Goal: Task Accomplishment & Management: Manage account settings

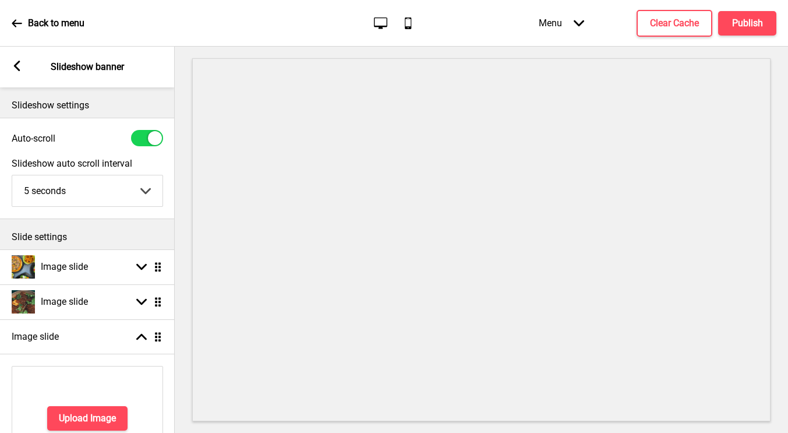
select select "right"
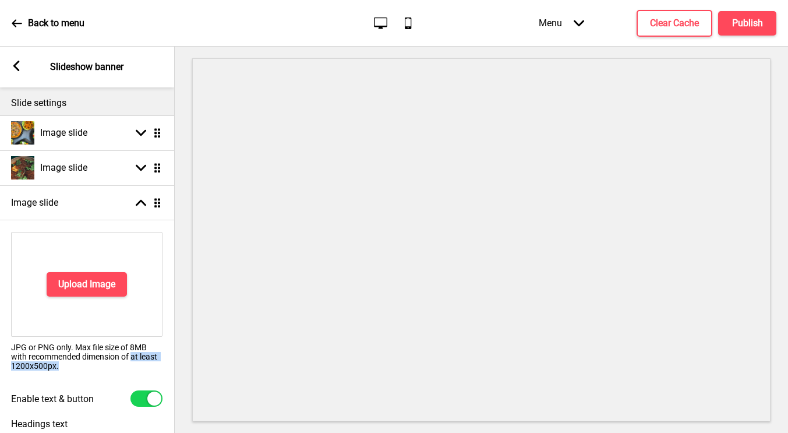
drag, startPoint x: 133, startPoint y: 356, endPoint x: 146, endPoint y: 367, distance: 16.5
click at [146, 367] on p "JPG or PNG only. Max file size of 8MB with recommended dimension of at least 12…" at bounding box center [86, 356] width 151 height 28
copy p "at least 1200x500px."
click at [93, 288] on h4 "Upload Image" at bounding box center [86, 284] width 57 height 13
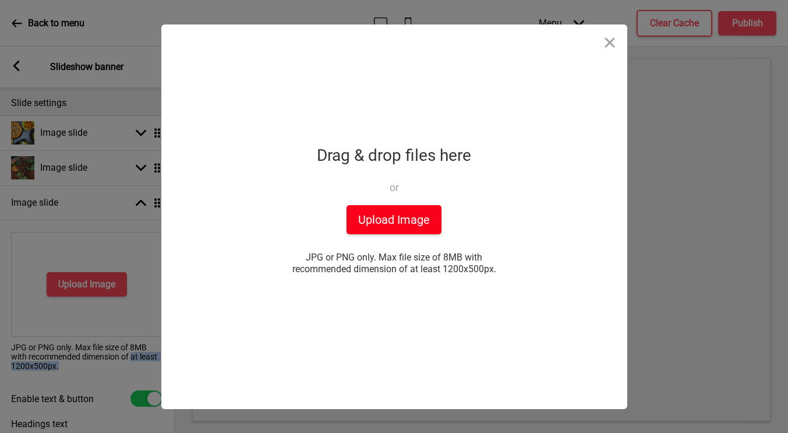
click at [366, 217] on button "Upload Image" at bounding box center [393, 219] width 95 height 29
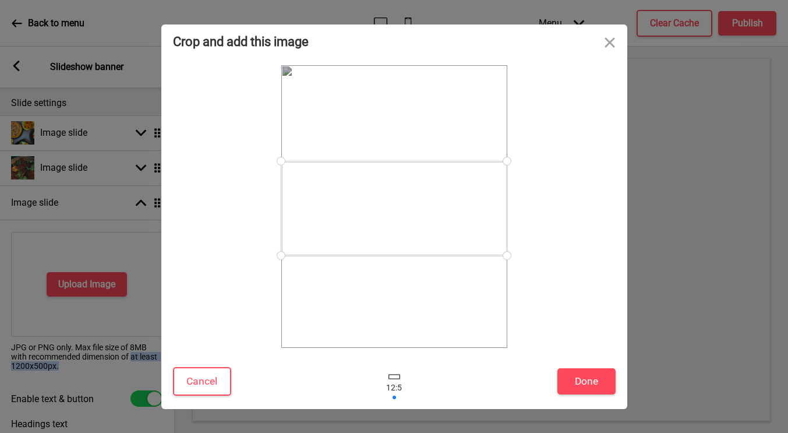
drag, startPoint x: 458, startPoint y: 238, endPoint x: 472, endPoint y: 240, distance: 14.7
click at [472, 240] on div at bounding box center [394, 208] width 226 height 94
click at [212, 386] on button "Cancel" at bounding box center [202, 381] width 58 height 29
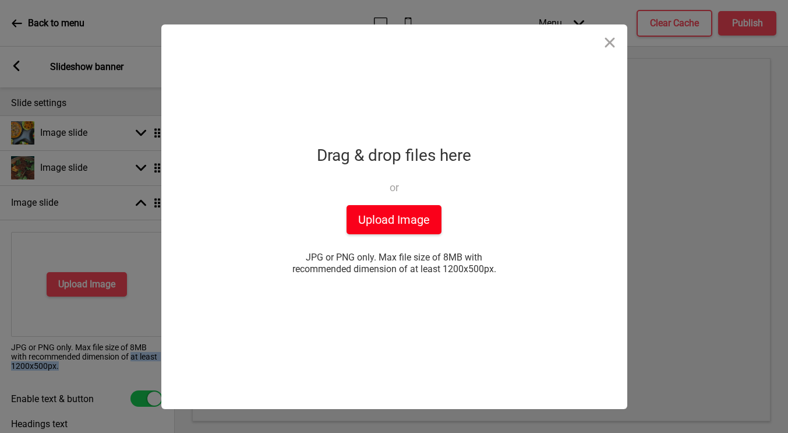
click at [398, 231] on button "Upload Image" at bounding box center [393, 219] width 95 height 29
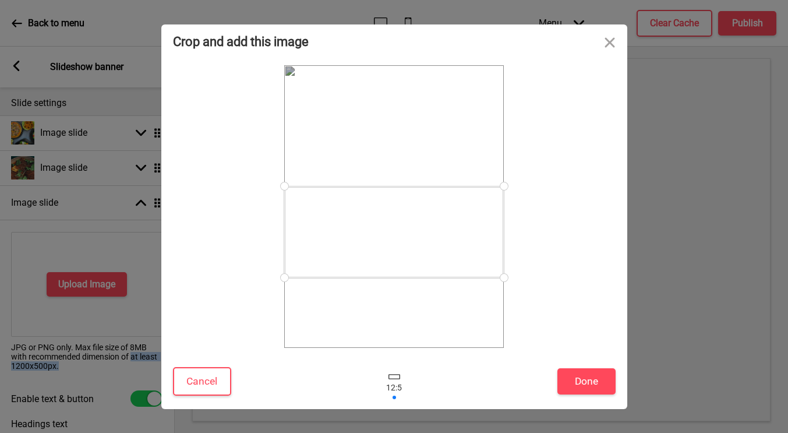
drag, startPoint x: 473, startPoint y: 230, endPoint x: 472, endPoint y: 254, distance: 23.9
click at [472, 254] on div at bounding box center [393, 231] width 219 height 91
drag, startPoint x: 503, startPoint y: 186, endPoint x: 507, endPoint y: 157, distance: 29.3
click at [507, 157] on div at bounding box center [394, 206] width 442 height 282
drag, startPoint x: 466, startPoint y: 225, endPoint x: 465, endPoint y: 218, distance: 6.5
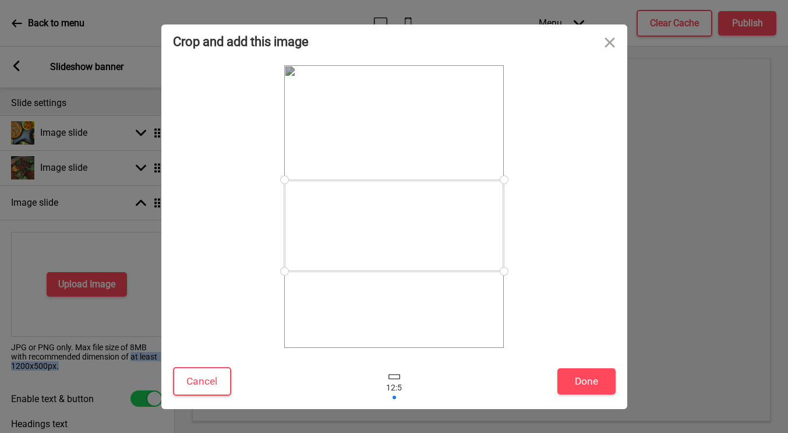
click at [465, 218] on div at bounding box center [393, 225] width 219 height 91
click at [583, 385] on button "Done" at bounding box center [586, 381] width 58 height 26
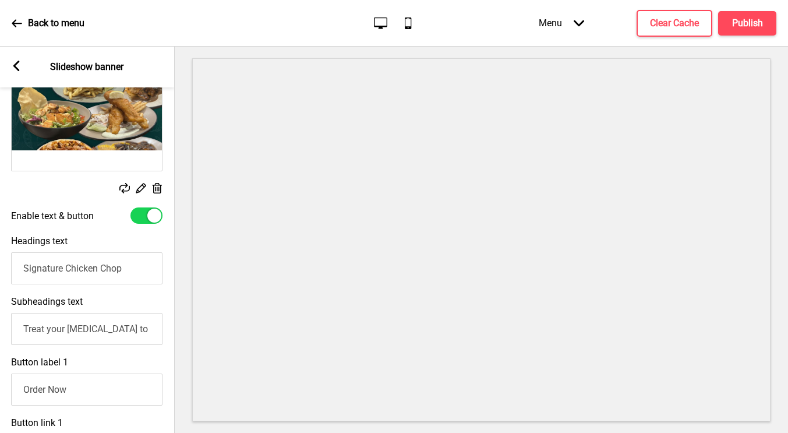
scroll to position [0, 0]
drag, startPoint x: 119, startPoint y: 270, endPoint x: -9, endPoint y: 259, distance: 128.6
click at [0, 259] on html "Back to menu Desktop Mobile Menu Arrow down Product Page Store Information Chec…" at bounding box center [394, 216] width 788 height 433
type input "\"
drag, startPoint x: 24, startPoint y: 330, endPoint x: 63, endPoint y: 328, distance: 39.0
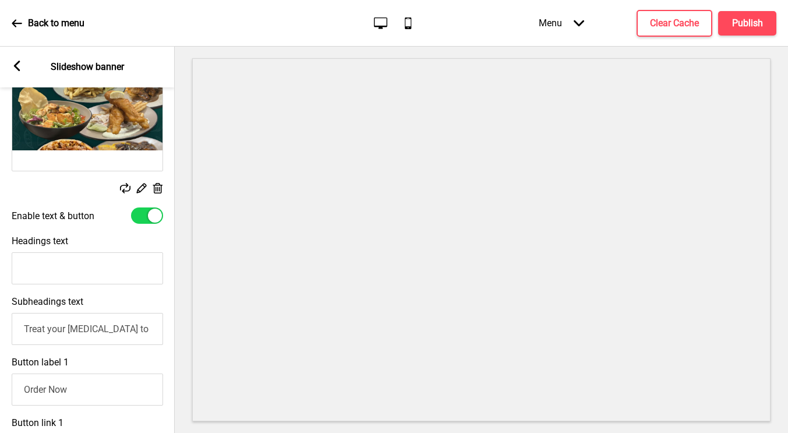
click at [63, 330] on input "Treat your [MEDICAL_DATA] to our signature Chicken Chop! 🤩" at bounding box center [87, 329] width 151 height 32
click at [40, 267] on input "Headings text" at bounding box center [87, 268] width 151 height 32
paste input "Find Your Oasis of Flavour 🌴✨"
type input "Find Your Oasis of Flavour 🌴✨"
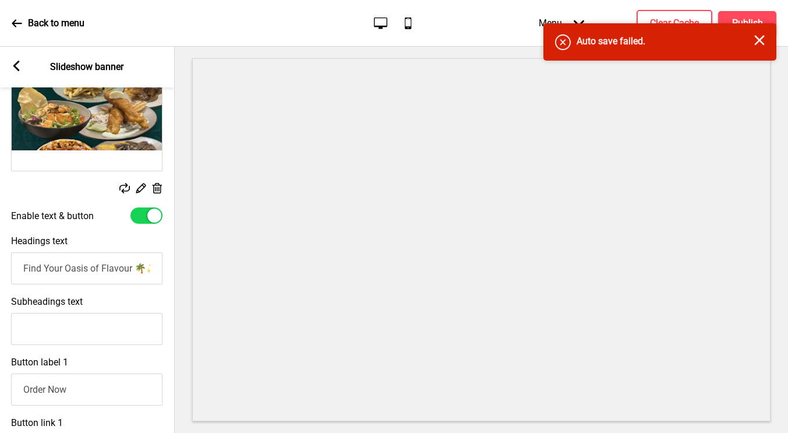
scroll to position [0, 0]
paste input "Oasis Hideout is a haven for flavour, comfort, and connection. Every dish blend…"
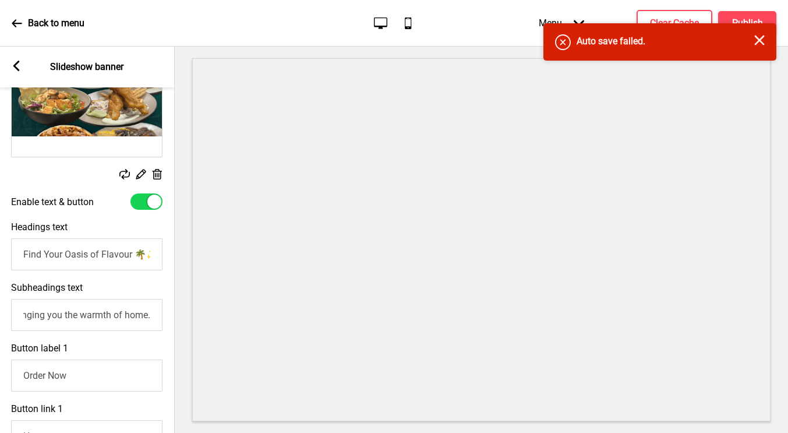
scroll to position [327, 0]
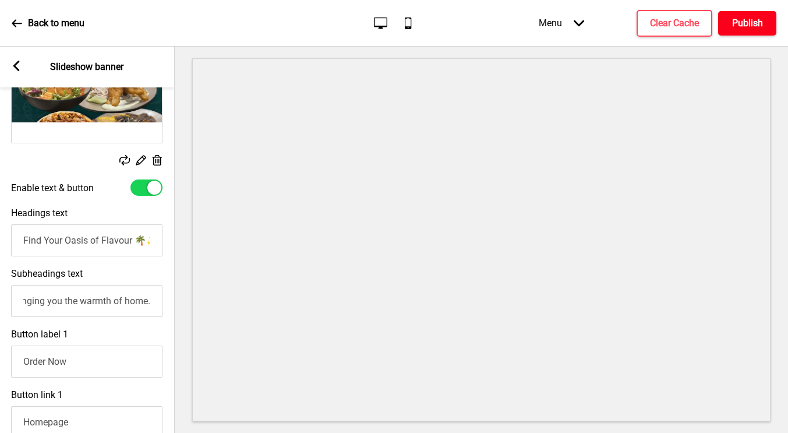
type input "Oasis Hideout is a haven for flavour, comfort, and connection. Every dish blend…"
click at [741, 29] on button "Publish" at bounding box center [747, 23] width 58 height 24
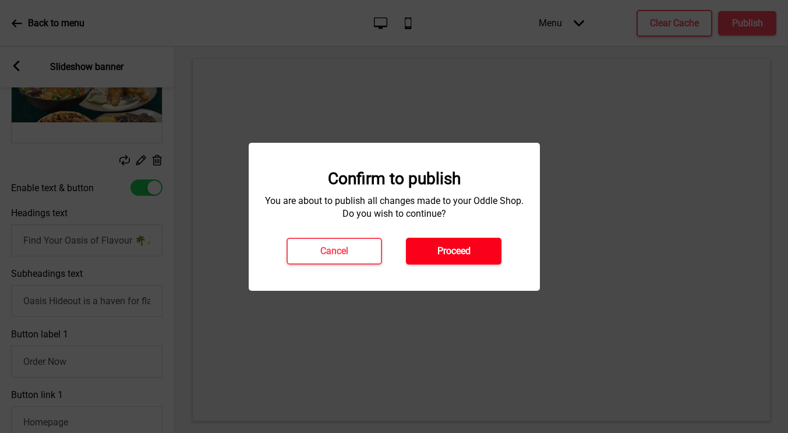
click at [469, 248] on h4 "Proceed" at bounding box center [453, 251] width 33 height 13
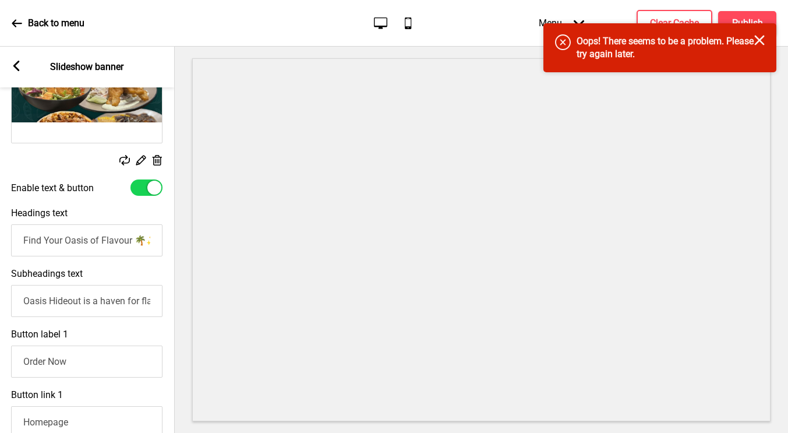
click at [761, 40] on icon "Close" at bounding box center [759, 40] width 10 height 10
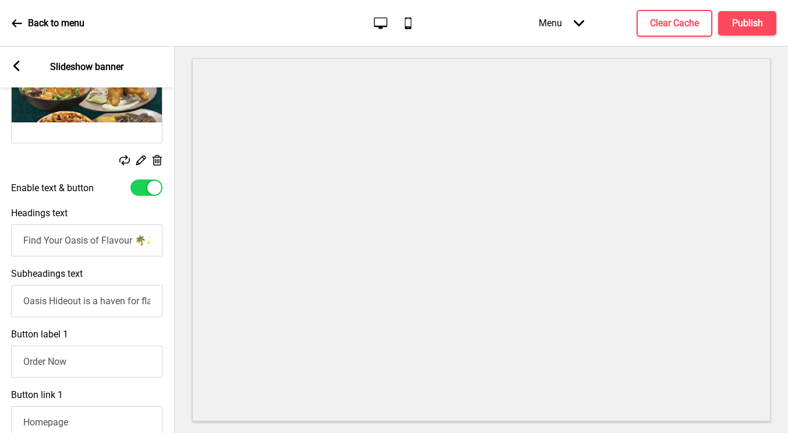
click at [735, 54] on div at bounding box center [481, 240] width 613 height 386
click at [745, 15] on button "Publish" at bounding box center [747, 23] width 58 height 24
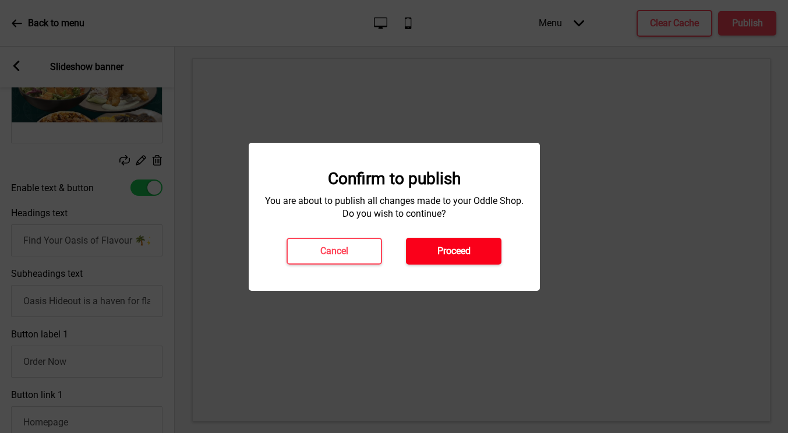
click at [468, 252] on h4 "Proceed" at bounding box center [453, 251] width 33 height 13
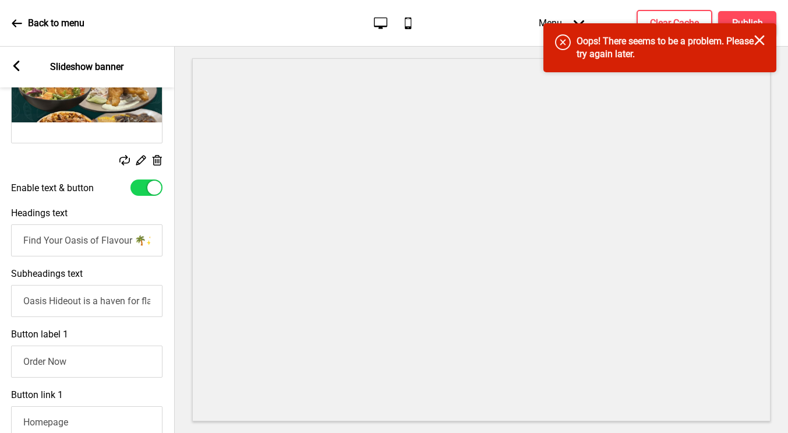
click at [759, 40] on rect at bounding box center [759, 40] width 10 height 10
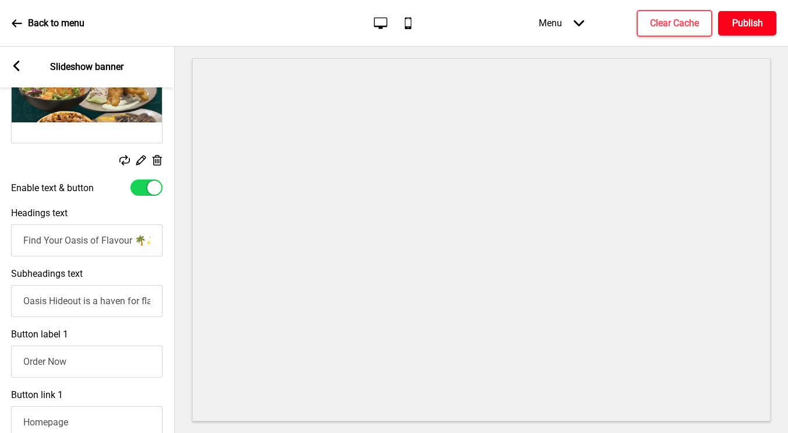
click at [728, 23] on button "Publish" at bounding box center [747, 23] width 58 height 24
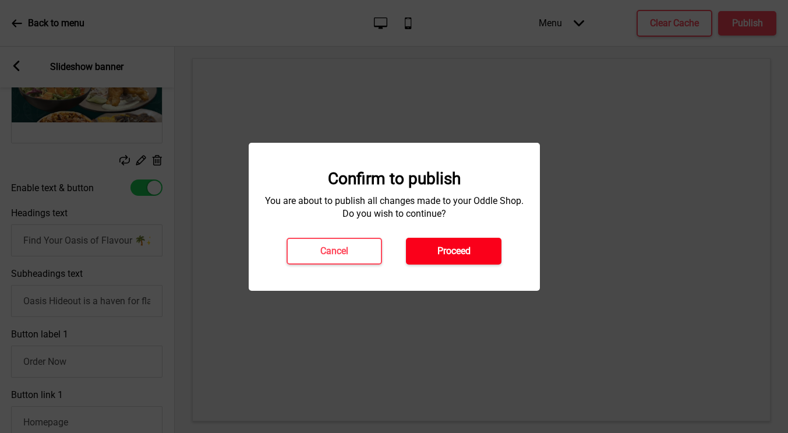
click at [454, 250] on h4 "Proceed" at bounding box center [453, 251] width 33 height 13
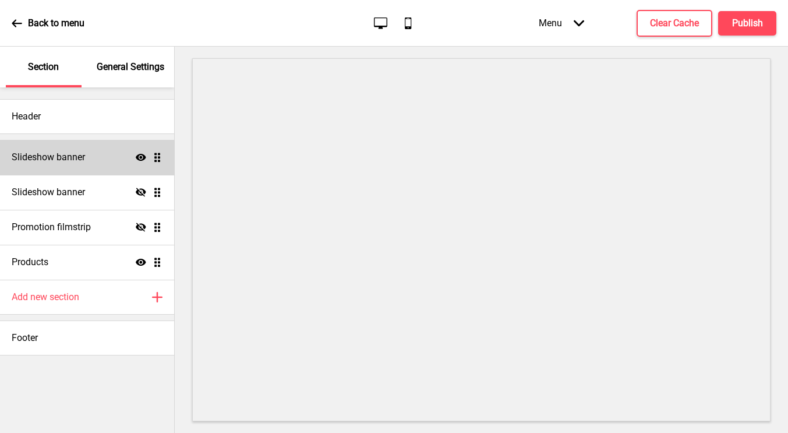
click at [88, 163] on div "Slideshow banner Show Drag" at bounding box center [87, 157] width 174 height 35
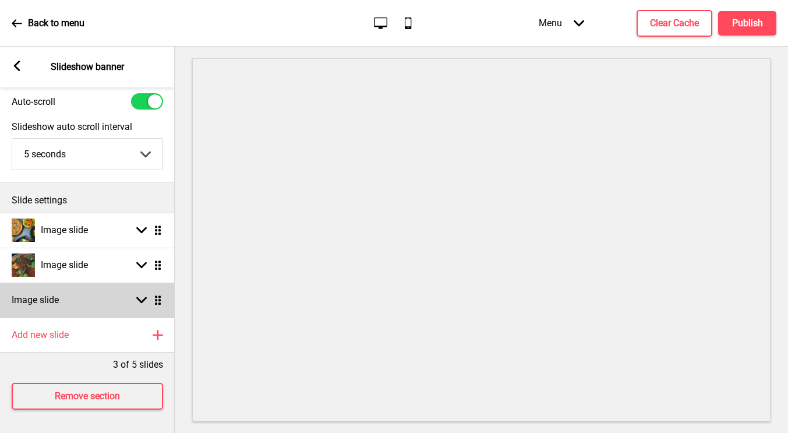
click at [119, 287] on div "Image slide Arrow down Drag" at bounding box center [87, 299] width 175 height 35
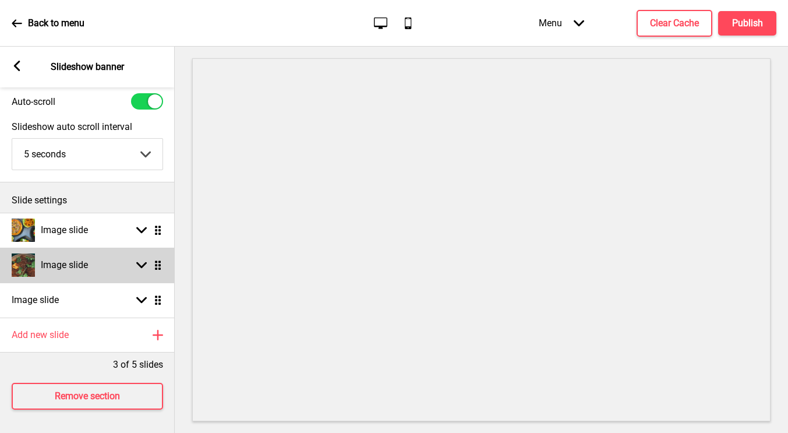
select select "right"
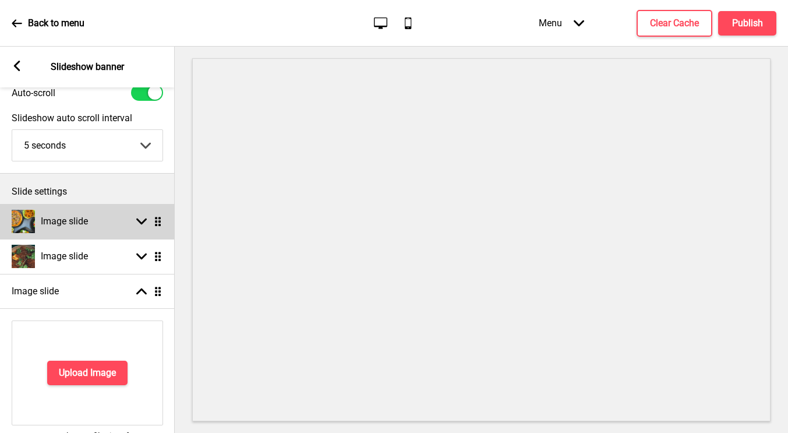
scroll to position [128, 0]
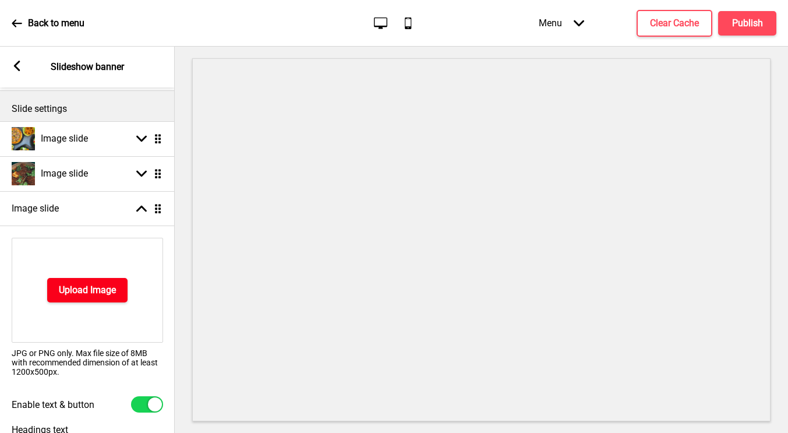
click at [89, 289] on h4 "Upload Image" at bounding box center [87, 290] width 57 height 13
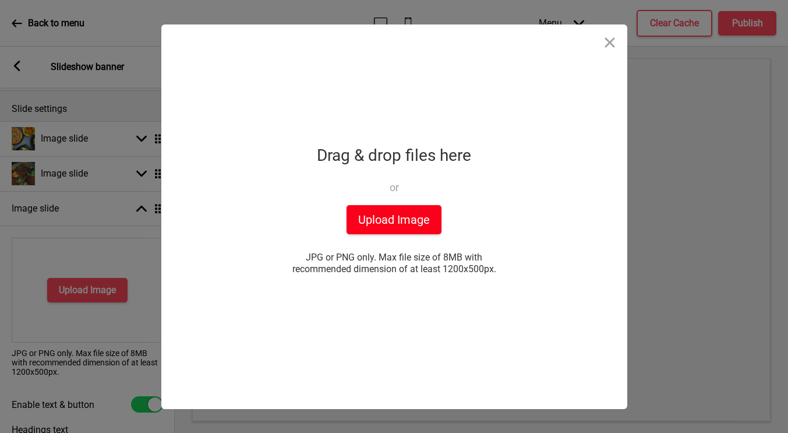
click at [393, 215] on button "Upload Image" at bounding box center [393, 219] width 95 height 29
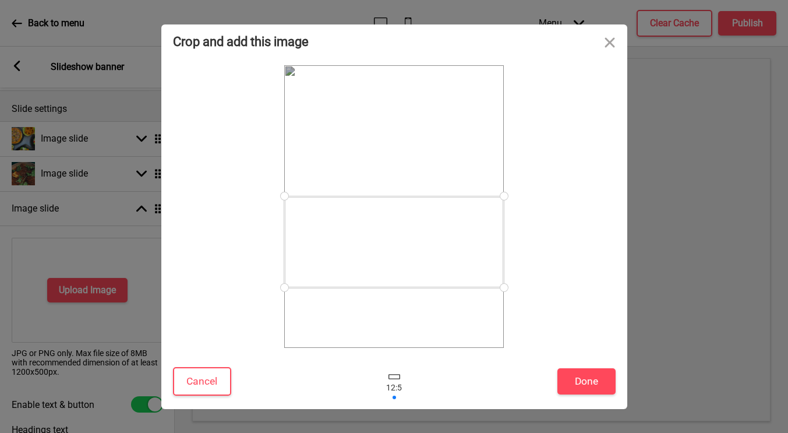
drag, startPoint x: 427, startPoint y: 216, endPoint x: 429, endPoint y: 252, distance: 35.6
click at [429, 252] on div at bounding box center [393, 241] width 219 height 91
click at [579, 378] on button "Done" at bounding box center [586, 381] width 58 height 26
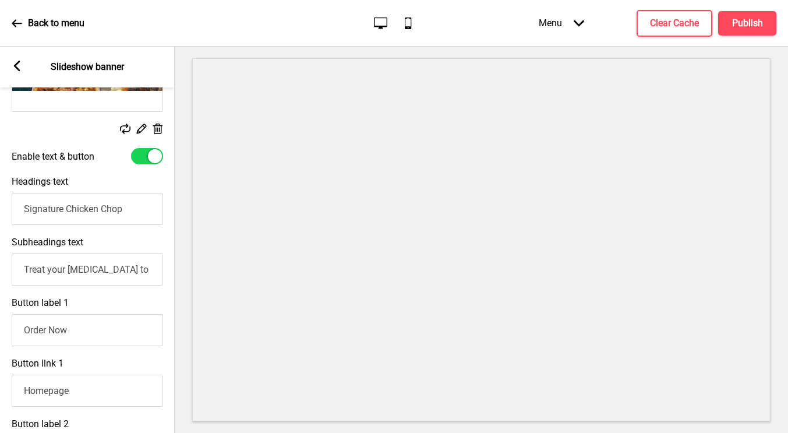
scroll to position [428, 0]
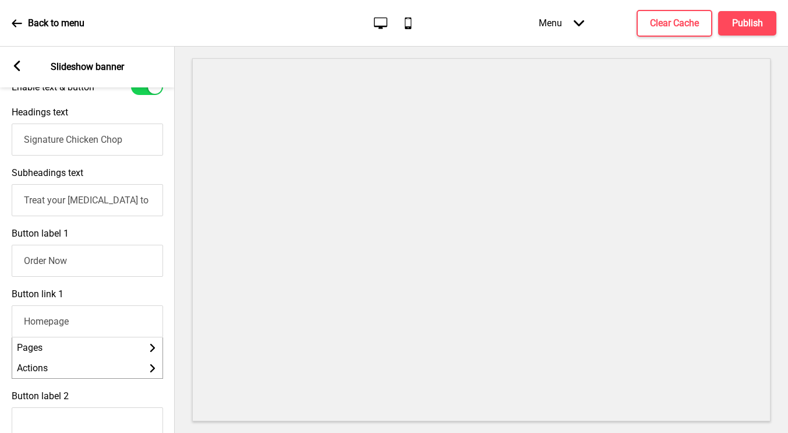
drag, startPoint x: 89, startPoint y: 324, endPoint x: -5, endPoint y: 308, distance: 95.1
click at [0, 308] on html "Back to menu Desktop Mobile Menu Arrow down Product Page Store Information Chec…" at bounding box center [394, 216] width 788 height 433
click at [10, 281] on div "Button label 1 Order Now" at bounding box center [87, 252] width 175 height 61
drag, startPoint x: 137, startPoint y: 141, endPoint x: 2, endPoint y: 126, distance: 135.9
click at [2, 126] on div "Headings text Signature Chicken Chop" at bounding box center [87, 131] width 175 height 61
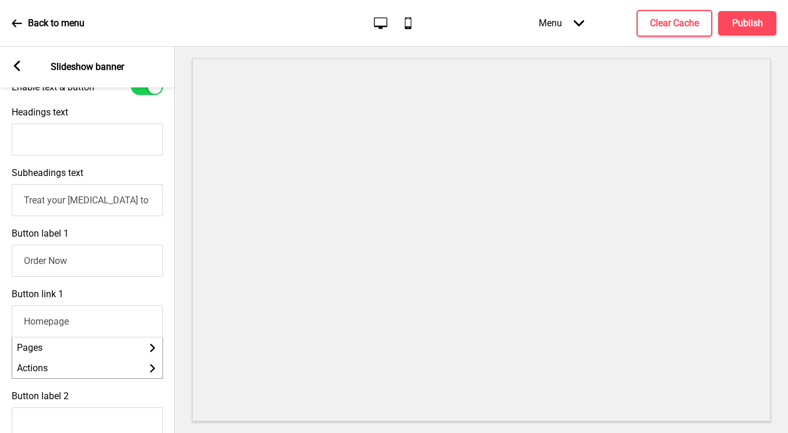
paste input "Find Your Oasis of Flavour 🌴✨"
type input "Find Your Oasis of Flavour 🌴✨"
paste input "Oasis Hideout is a haven for flavour, comfort, and connection. Every dish blend…"
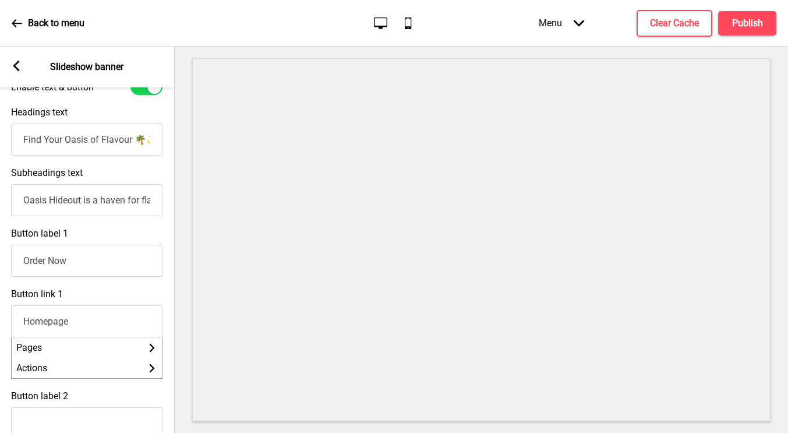
scroll to position [0, 498]
type input "Oasis Hideout is a haven for flavour, comfort, and connection. Every dish blend…"
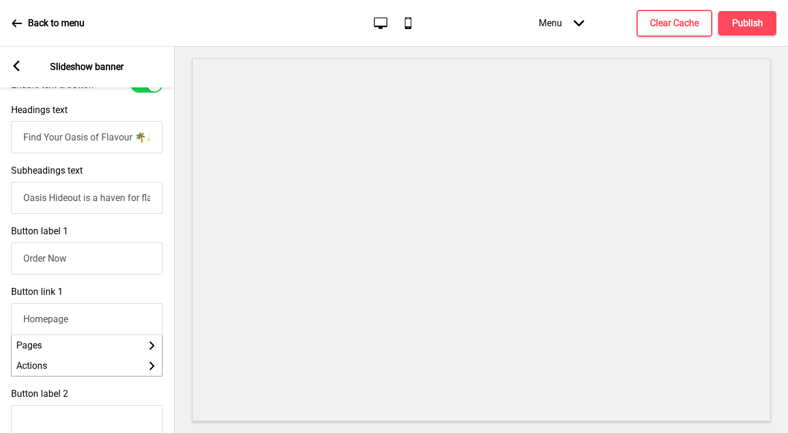
scroll to position [430, 0]
click at [115, 288] on div "Button link 1 Homepage Pages Arrow right Actions Arrow right" at bounding box center [86, 331] width 175 height 102
click at [58, 318] on input "Homepage" at bounding box center [86, 319] width 151 height 32
drag, startPoint x: 55, startPoint y: 319, endPoint x: -12, endPoint y: 316, distance: 67.6
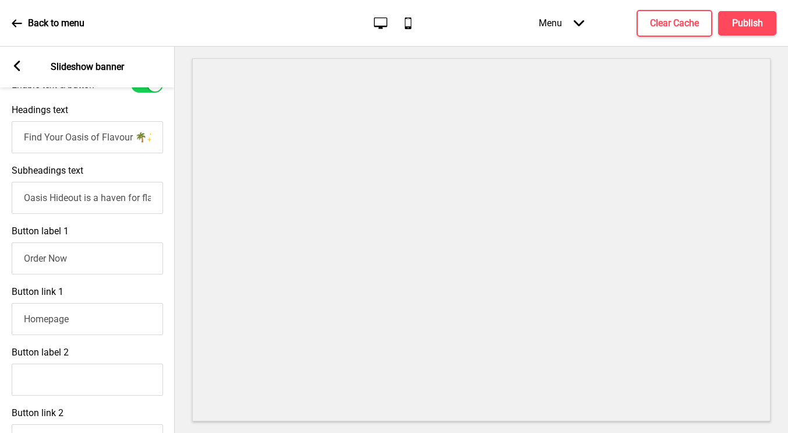
click at [0, 316] on html "Back to menu Desktop Mobile Menu Arrow down Product Page Store Information Chec…" at bounding box center [394, 216] width 788 height 433
paste input "https://oasishideout.oddle.me/en_SG/"
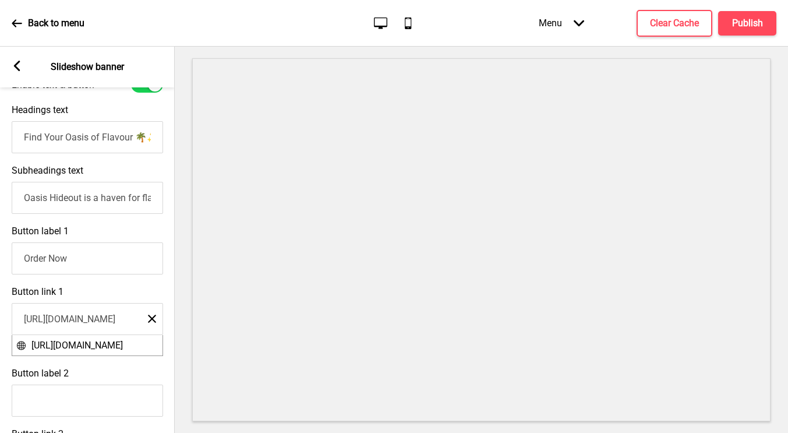
scroll to position [0, 31]
type input "https://oasishideout.oddle.me/en_SG/"
click at [56, 344] on span "https://oasishideout.oddle.me/en_SG/" at bounding box center [76, 344] width 91 height 11
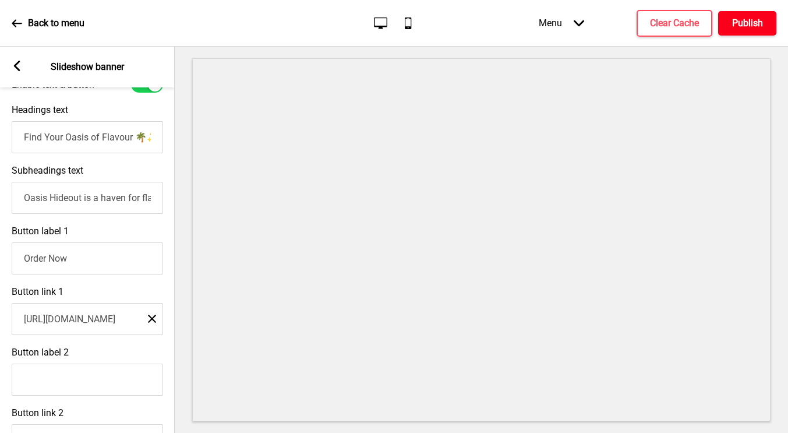
click at [746, 26] on h4 "Publish" at bounding box center [747, 23] width 31 height 13
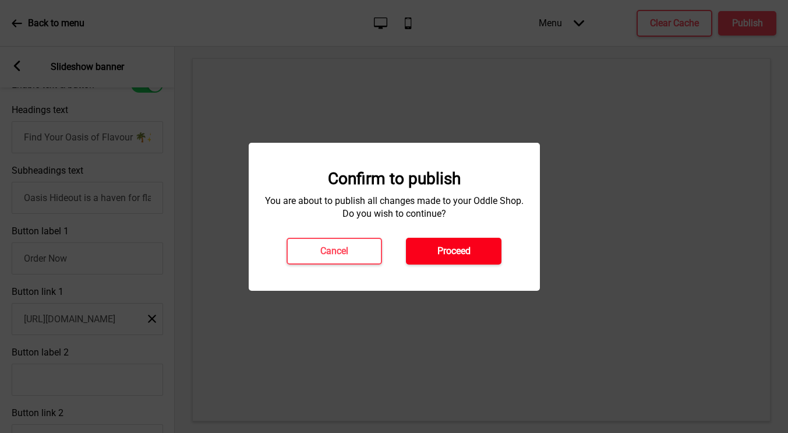
click at [472, 257] on button "Proceed" at bounding box center [453, 251] width 95 height 27
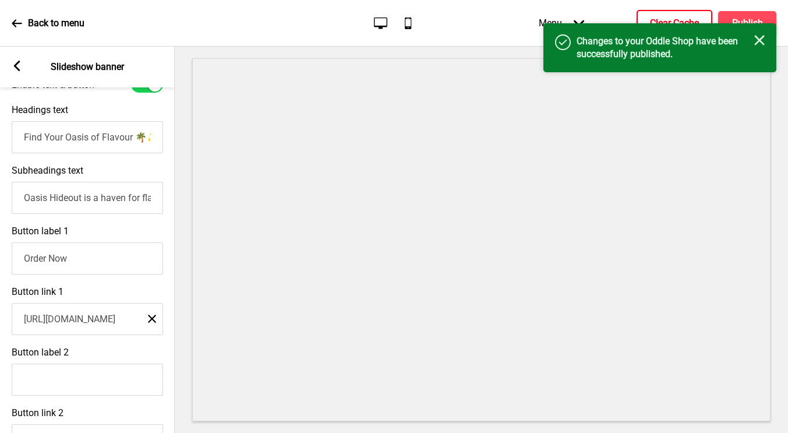
click at [667, 19] on h4 "Clear Cache" at bounding box center [674, 23] width 49 height 13
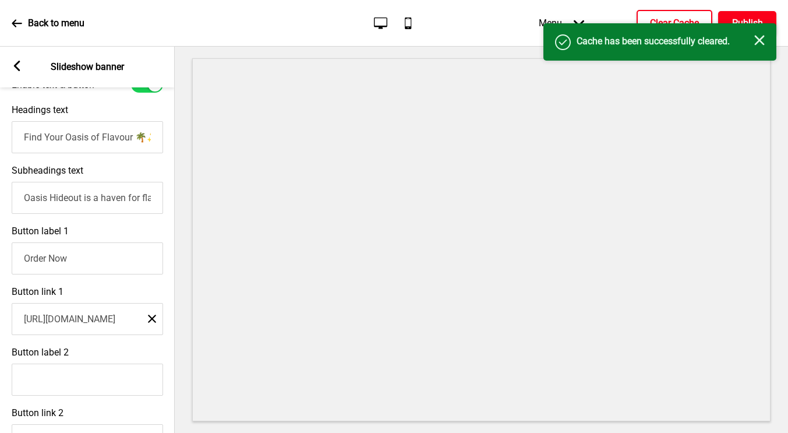
click at [749, 17] on h4 "Publish" at bounding box center [747, 23] width 31 height 13
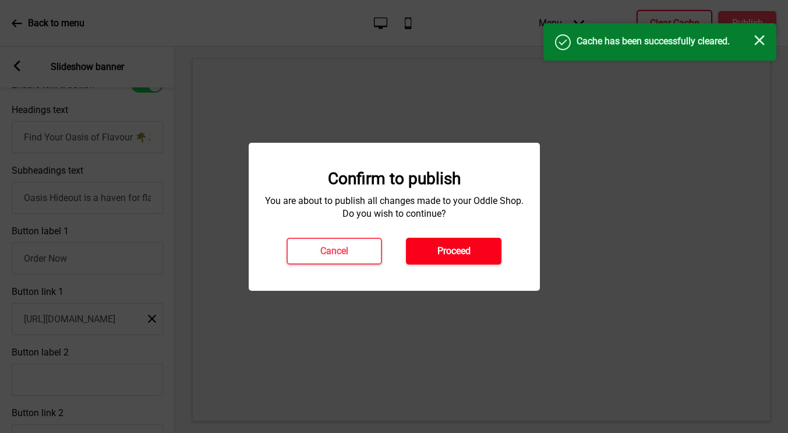
click at [468, 251] on h4 "Proceed" at bounding box center [453, 251] width 33 height 13
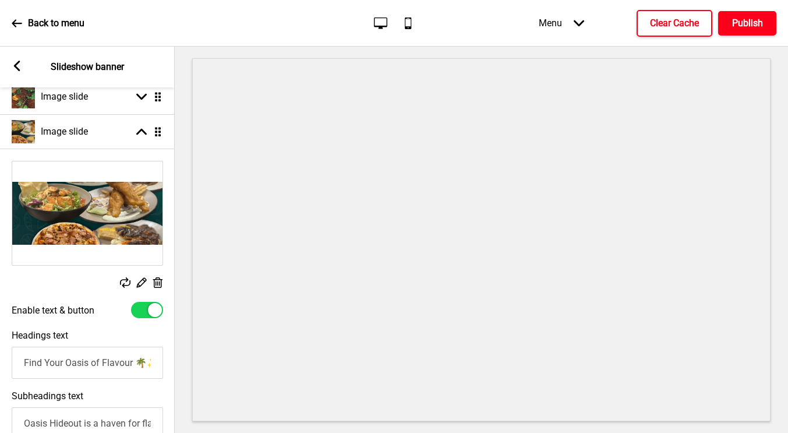
scroll to position [203, 0]
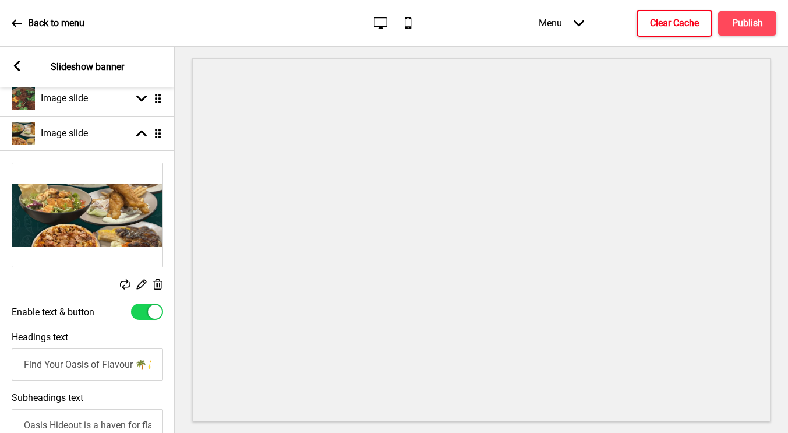
click at [143, 282] on icon at bounding box center [142, 284] width 10 height 10
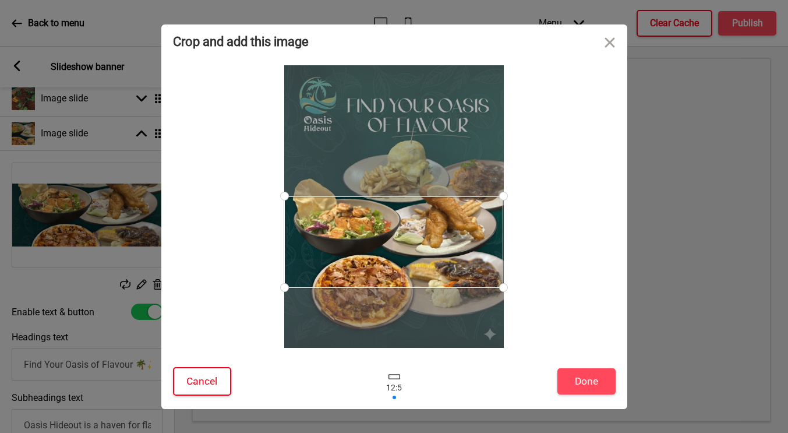
click at [209, 375] on button "Cancel" at bounding box center [202, 381] width 58 height 29
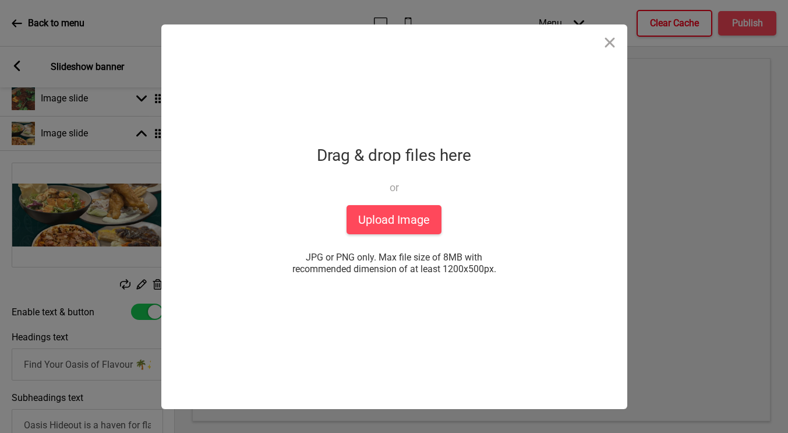
click at [106, 283] on div "Crop and add this image Cancel Done Drop a file here Drag & drop files here or …" at bounding box center [394, 216] width 788 height 433
click at [612, 41] on button "Close" at bounding box center [609, 41] width 35 height 35
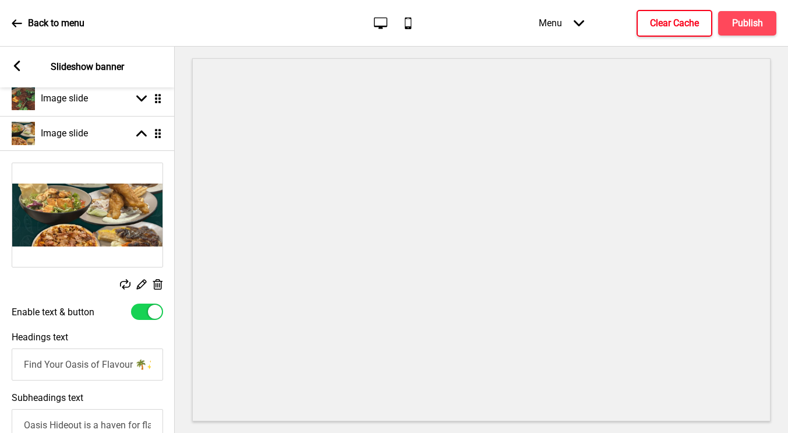
click at [155, 285] on rect at bounding box center [157, 284] width 12 height 12
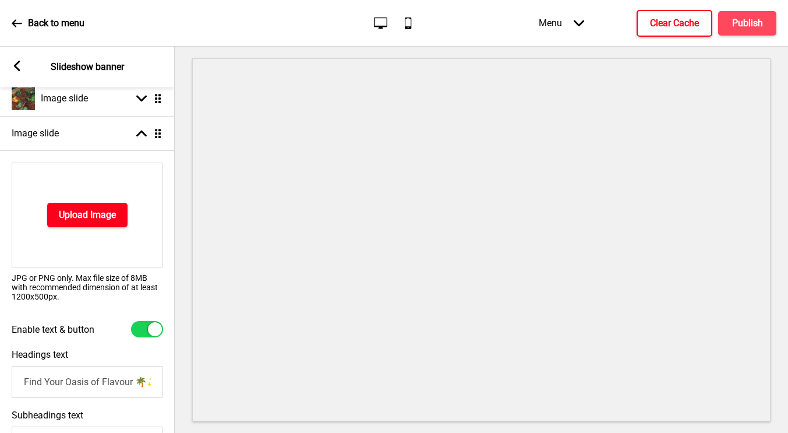
click at [97, 210] on h4 "Upload Image" at bounding box center [87, 214] width 57 height 13
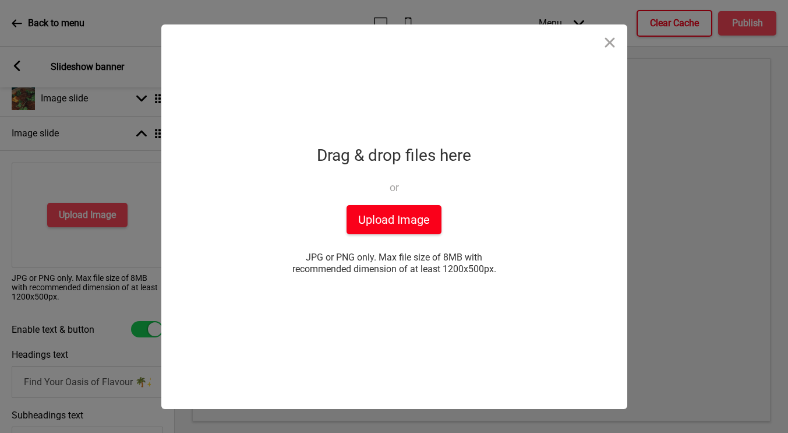
click at [410, 217] on button "Upload Image" at bounding box center [393, 219] width 95 height 29
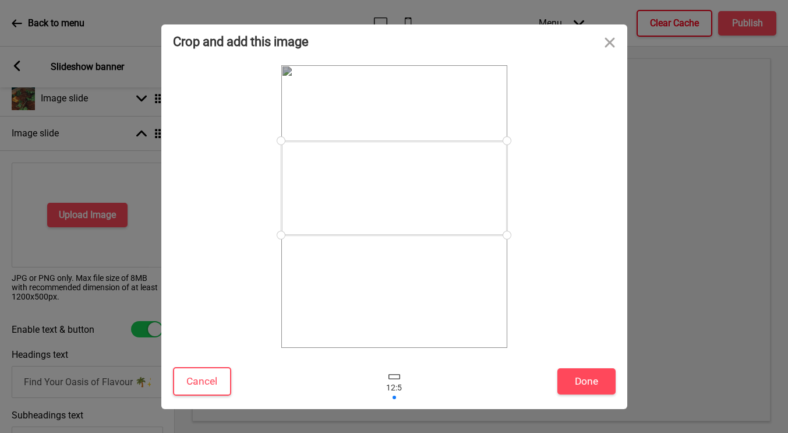
drag, startPoint x: 487, startPoint y: 251, endPoint x: 479, endPoint y: 233, distance: 20.1
click at [479, 233] on div at bounding box center [394, 188] width 226 height 94
click at [590, 381] on button "Done" at bounding box center [586, 381] width 58 height 26
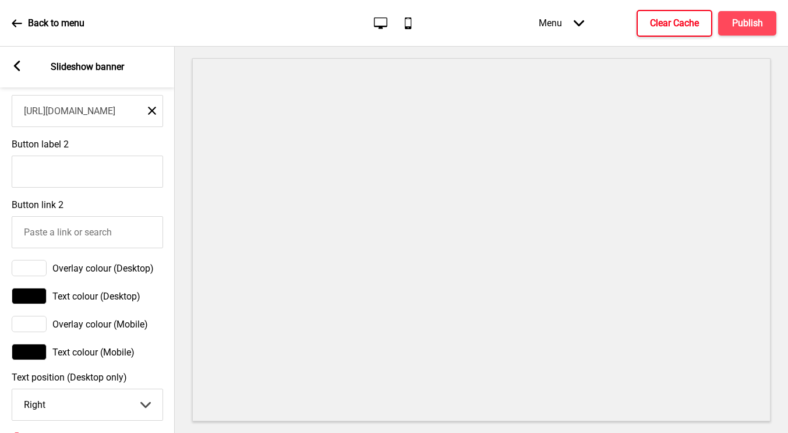
scroll to position [651, 0]
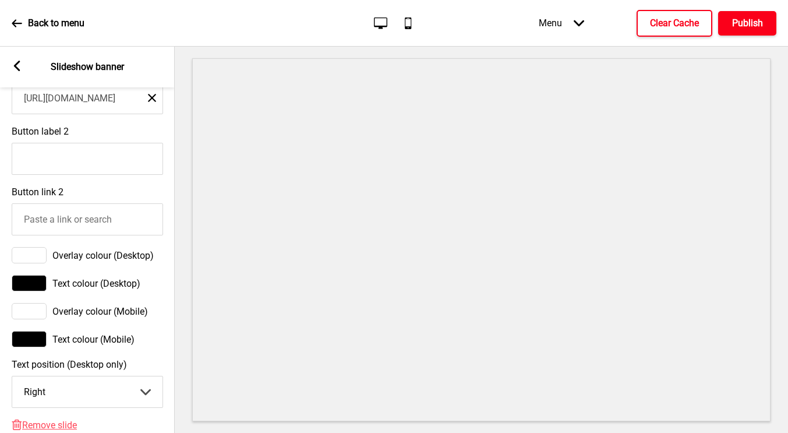
click at [737, 30] on button "Publish" at bounding box center [747, 23] width 58 height 24
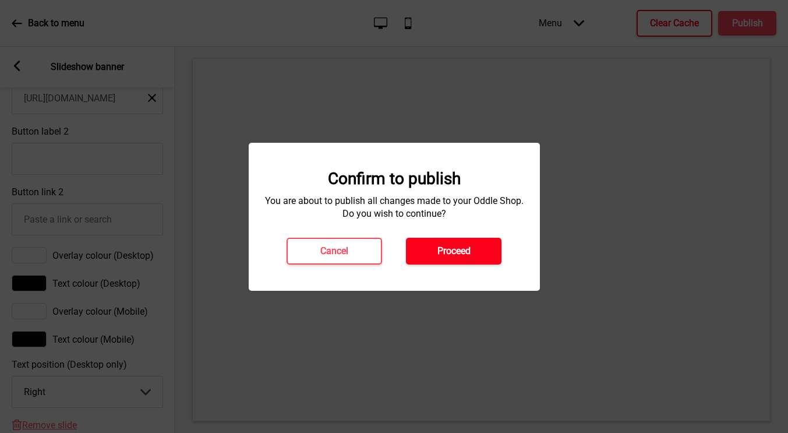
click at [470, 259] on button "Proceed" at bounding box center [453, 251] width 95 height 27
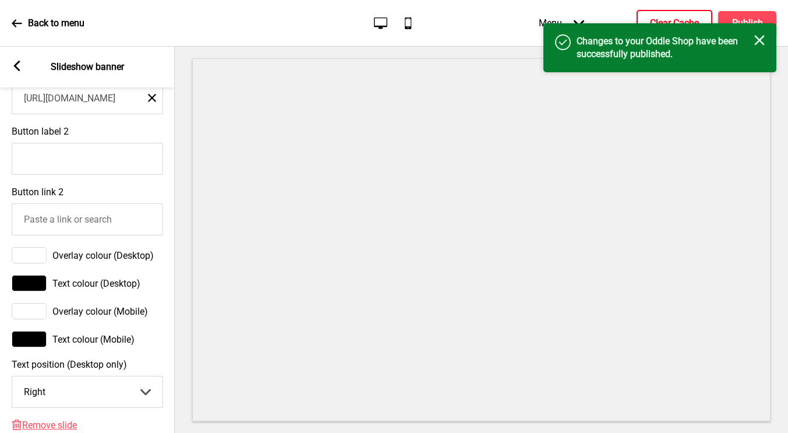
click at [759, 40] on rect at bounding box center [759, 40] width 10 height 10
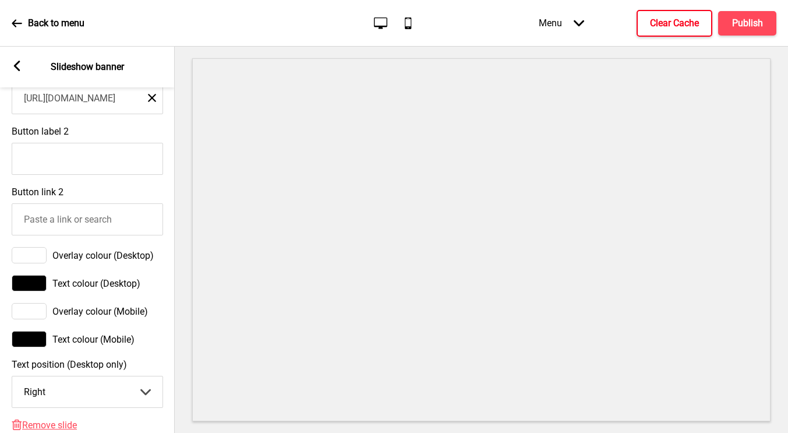
click at [684, 29] on h4 "Clear Cache" at bounding box center [674, 23] width 49 height 13
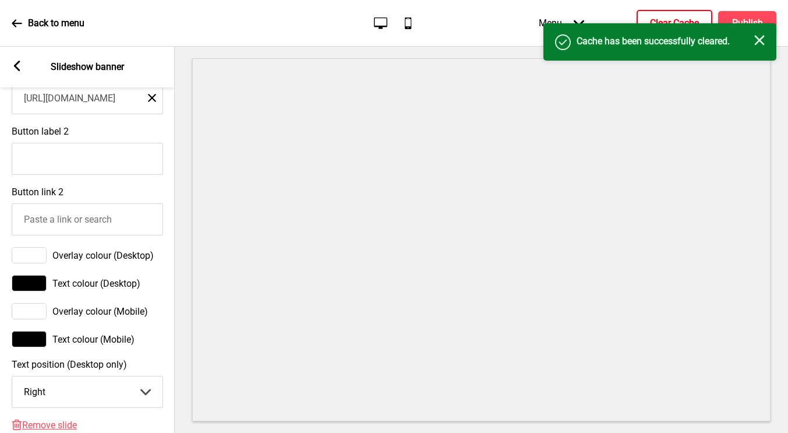
click at [755, 39] on icon "Close" at bounding box center [759, 40] width 10 height 10
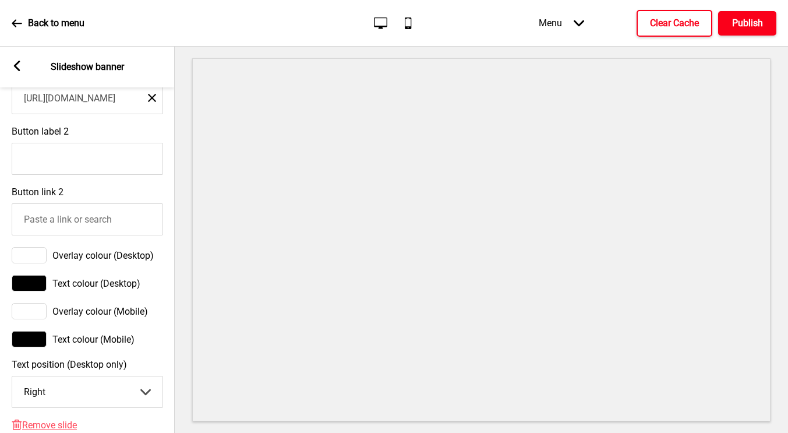
click at [752, 24] on h4 "Publish" at bounding box center [747, 23] width 31 height 13
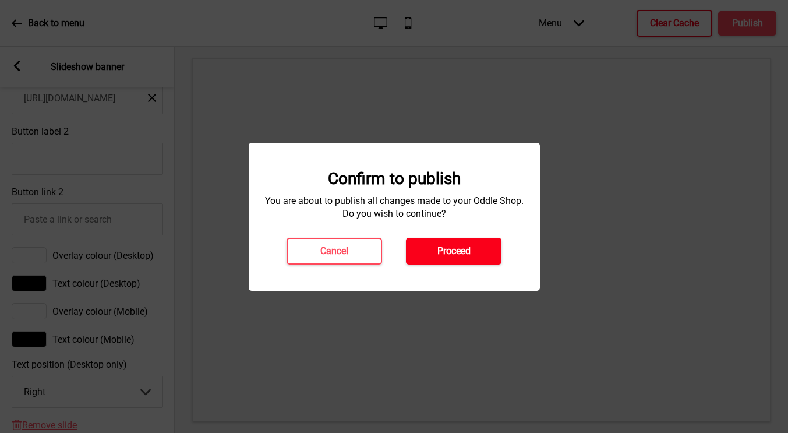
click at [465, 248] on h4 "Proceed" at bounding box center [453, 251] width 33 height 13
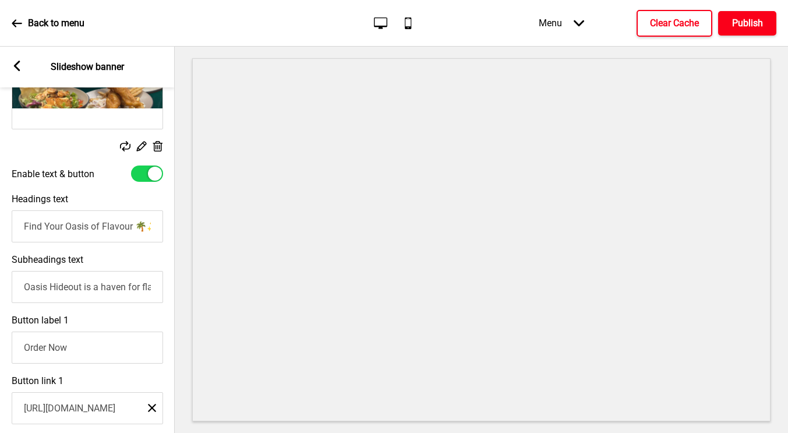
scroll to position [328, 0]
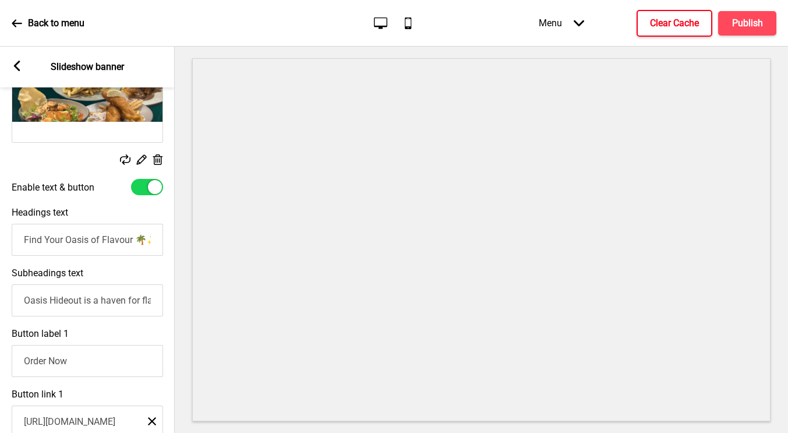
click at [141, 159] on rect at bounding box center [141, 159] width 12 height 12
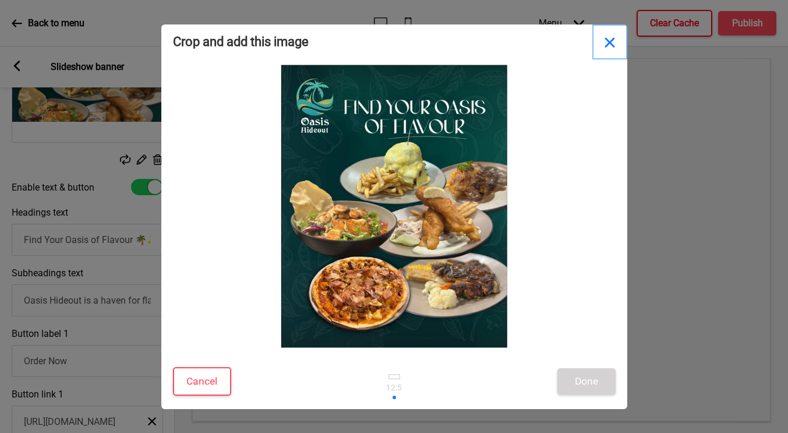
click at [612, 44] on button "Close" at bounding box center [609, 41] width 35 height 35
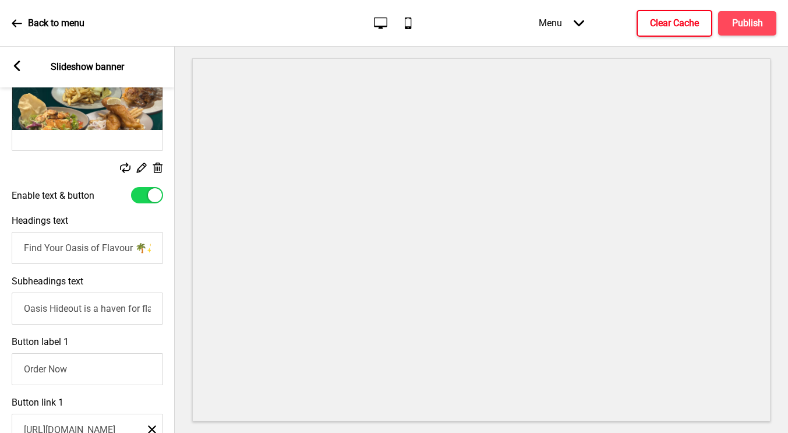
scroll to position [309, 0]
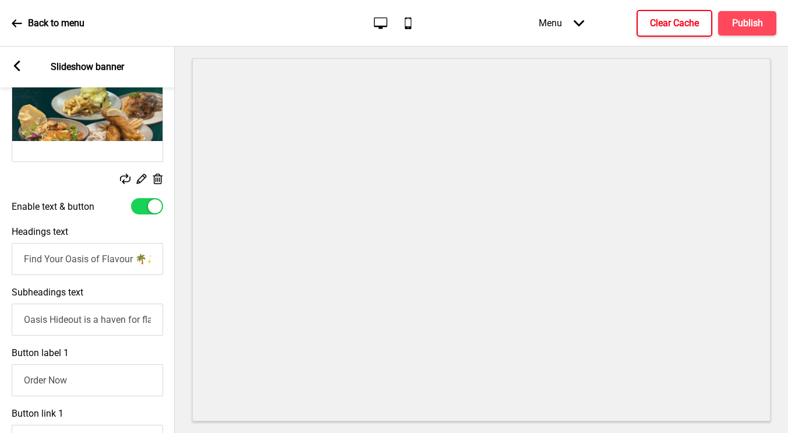
click at [141, 175] on rect at bounding box center [141, 178] width 12 height 12
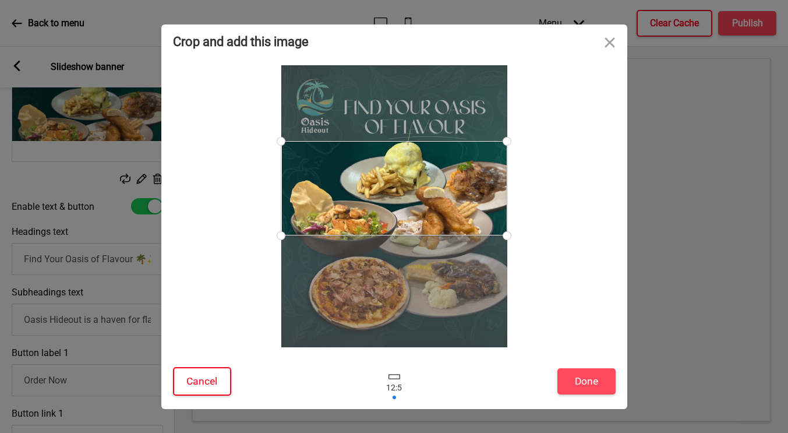
click at [204, 384] on button "Cancel" at bounding box center [202, 381] width 58 height 29
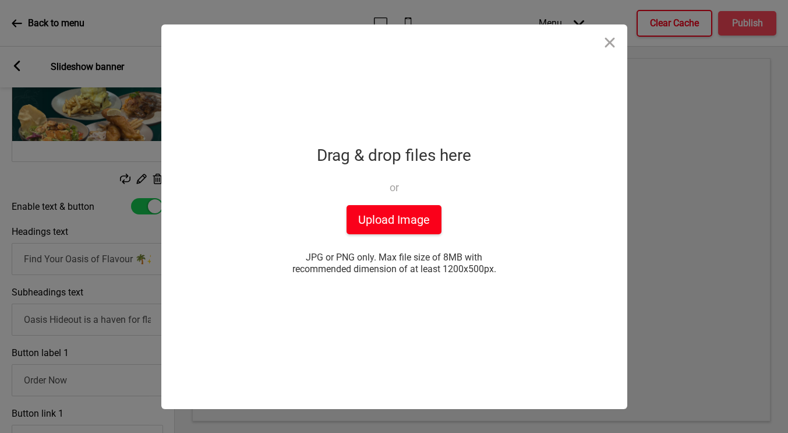
click at [424, 213] on button "Upload Image" at bounding box center [393, 219] width 95 height 29
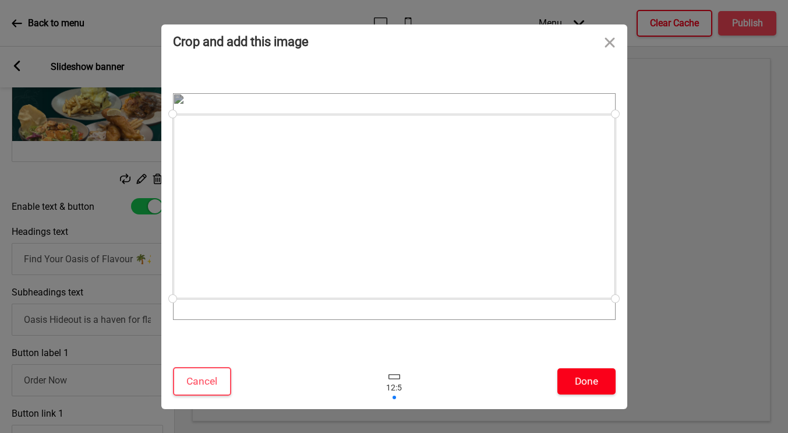
click at [586, 384] on button "Done" at bounding box center [586, 381] width 58 height 26
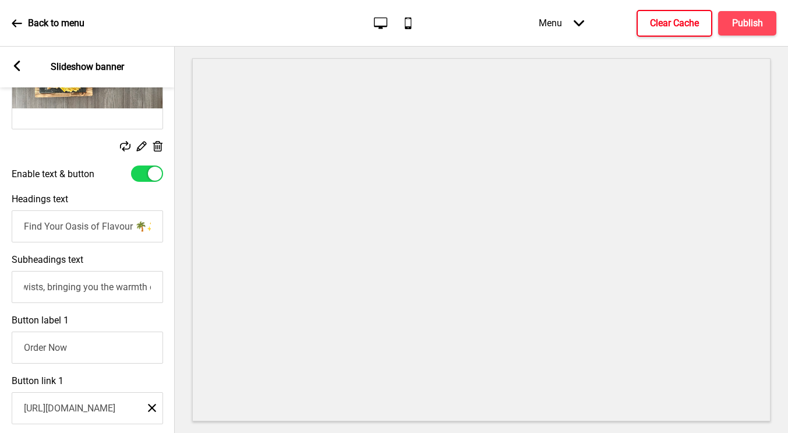
scroll to position [0, 1]
drag, startPoint x: 98, startPoint y: 288, endPoint x: 179, endPoint y: 290, distance: 80.9
click at [179, 290] on div "Section General Settings Header Slideshow banner Show Drag Slideshow banner Hid…" at bounding box center [394, 240] width 788 height 386
click at [117, 259] on div "Subheadings text Oasis Hideout is a haven for flavour, comfort, and connection.…" at bounding box center [86, 278] width 175 height 61
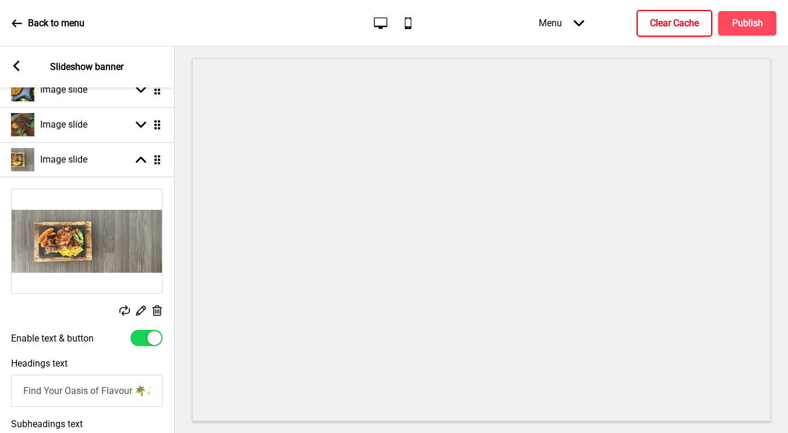
scroll to position [168, 0]
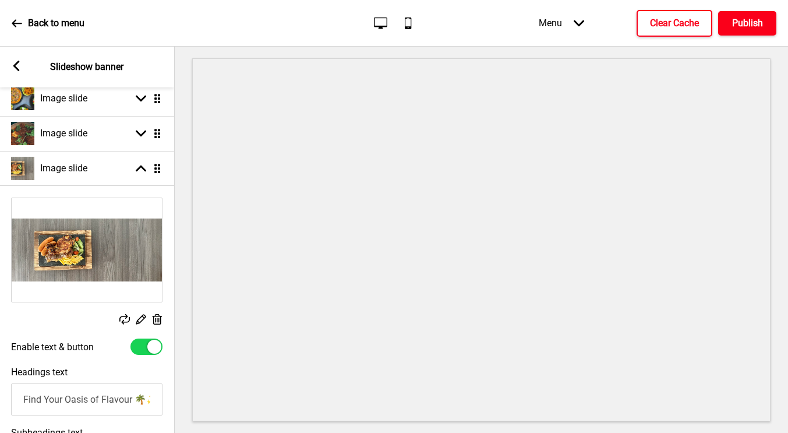
click at [741, 29] on h4 "Publish" at bounding box center [747, 23] width 31 height 13
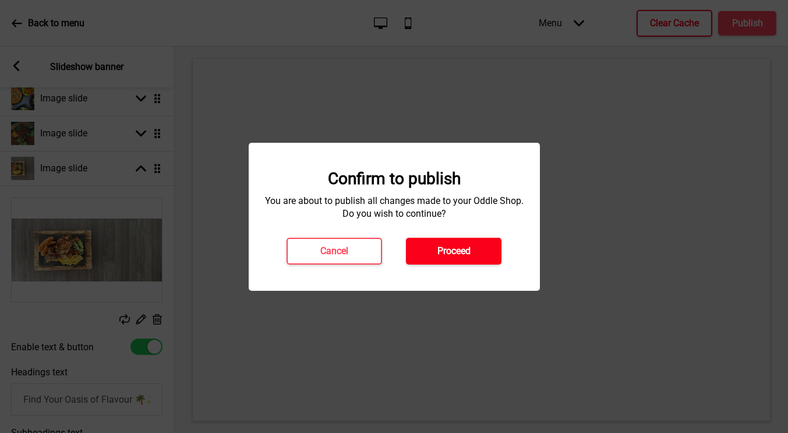
click at [457, 242] on button "Proceed" at bounding box center [453, 251] width 95 height 27
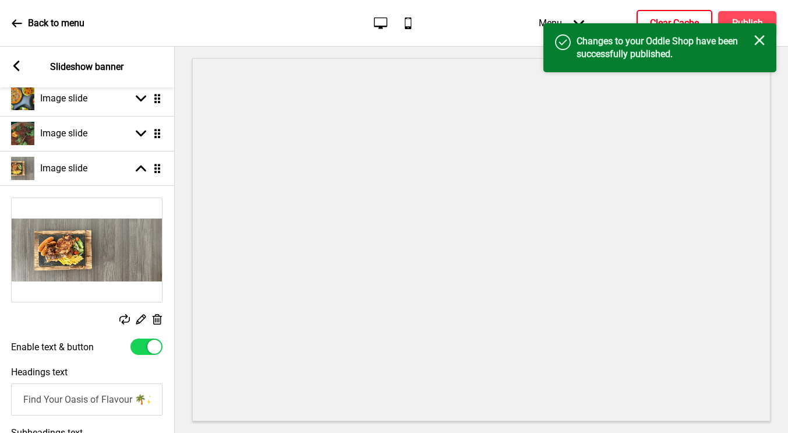
click at [671, 18] on h4 "Clear Cache" at bounding box center [674, 23] width 49 height 13
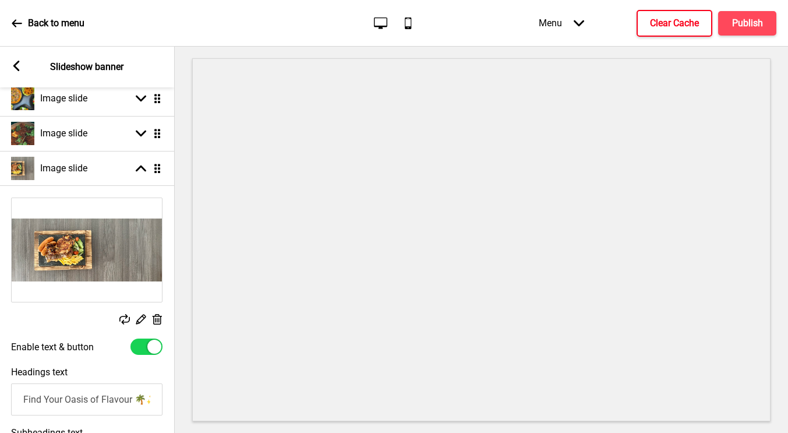
select select "right"
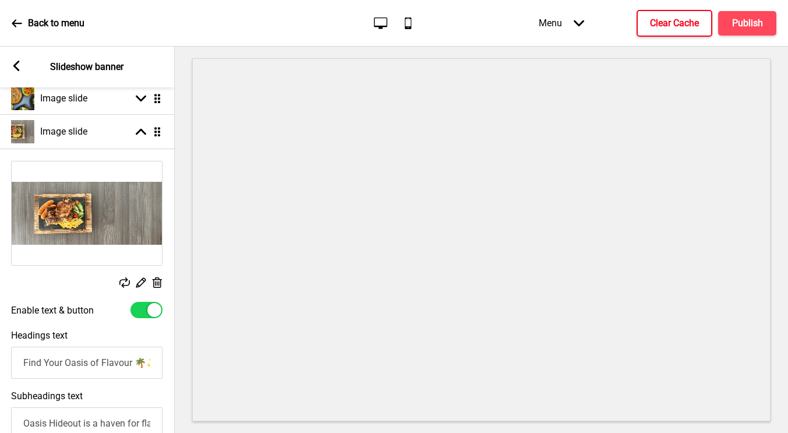
drag, startPoint x: 157, startPoint y: 167, endPoint x: 160, endPoint y: 130, distance: 36.8
select select "right"
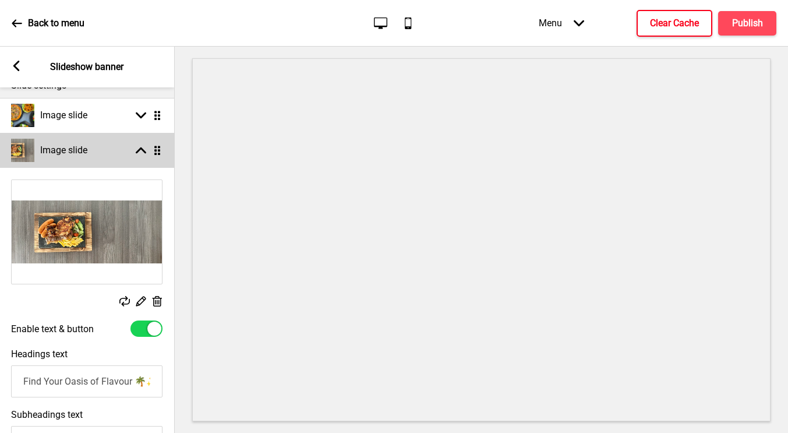
scroll to position [177, 0]
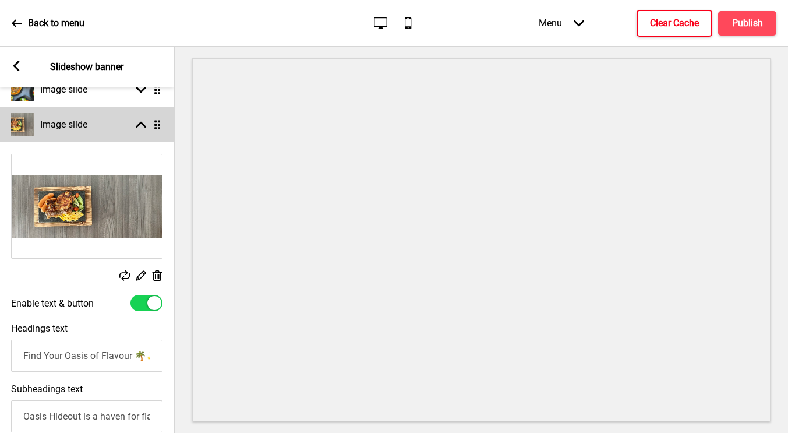
click at [141, 129] on rect at bounding box center [141, 124] width 10 height 10
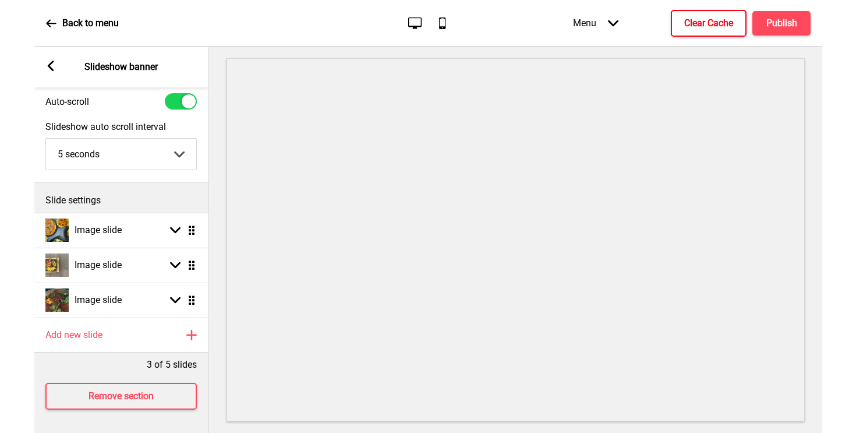
scroll to position [45, 0]
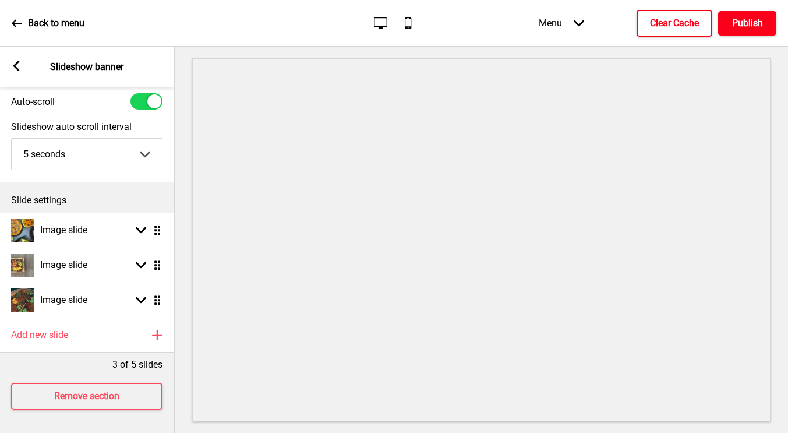
click at [742, 30] on button "Publish" at bounding box center [747, 23] width 58 height 24
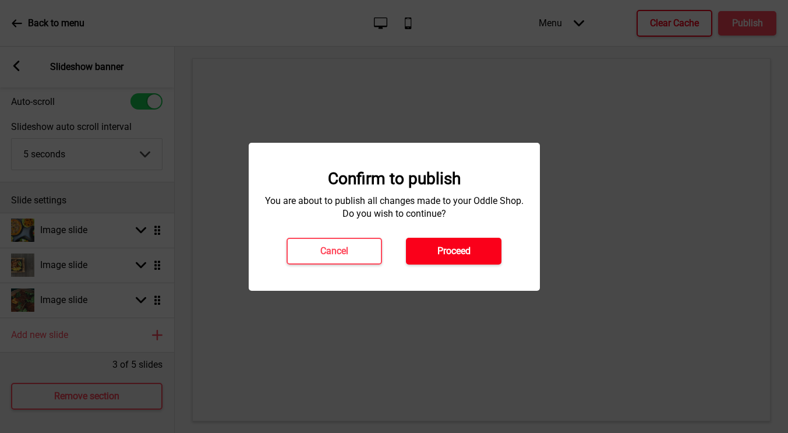
drag, startPoint x: 468, startPoint y: 254, endPoint x: 468, endPoint y: 247, distance: 7.0
click at [468, 254] on h4 "Proceed" at bounding box center [453, 251] width 33 height 13
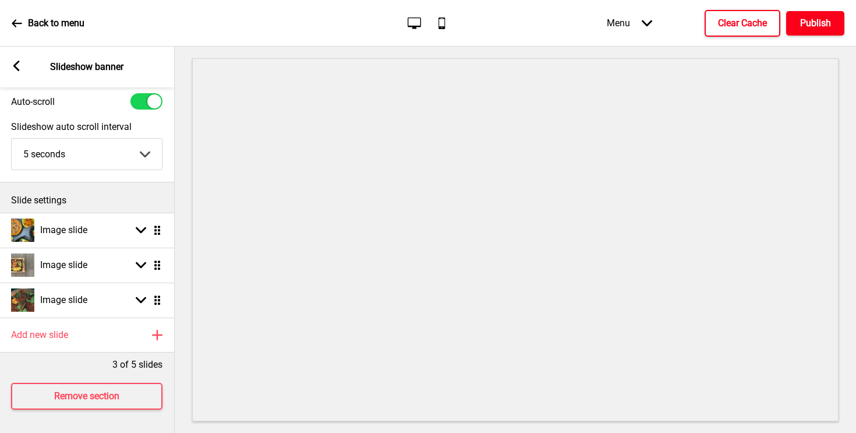
click at [787, 25] on button "Publish" at bounding box center [815, 23] width 58 height 24
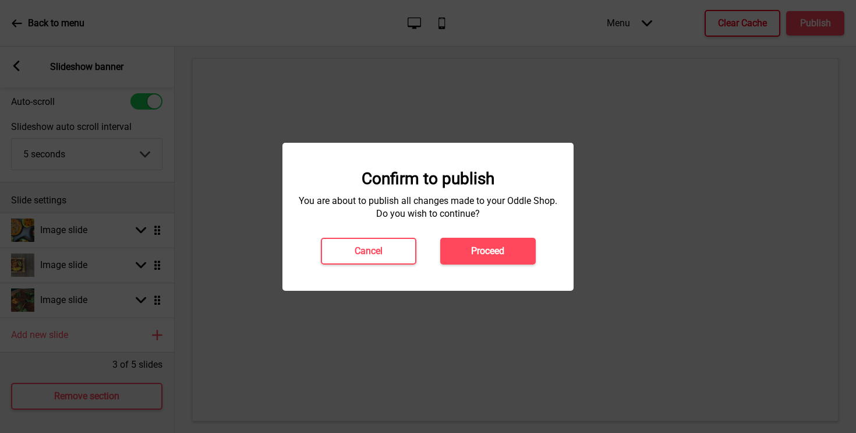
click at [466, 242] on button "Proceed" at bounding box center [487, 251] width 95 height 27
